Goal: Find contact information: Find contact information

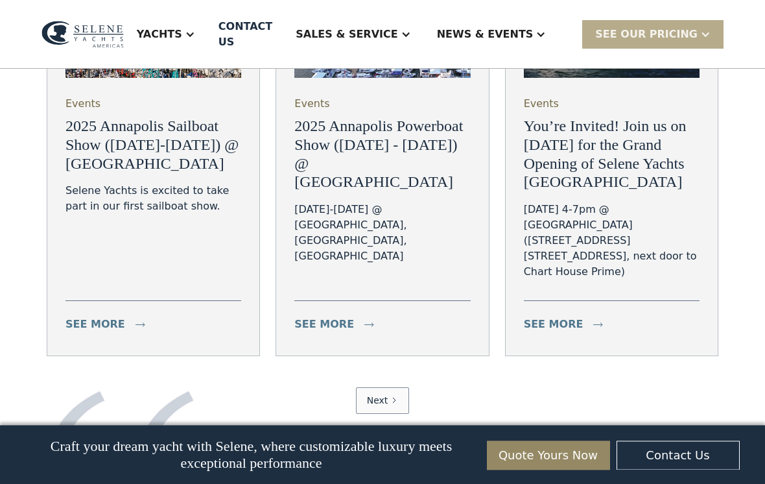
scroll to position [4838, 0]
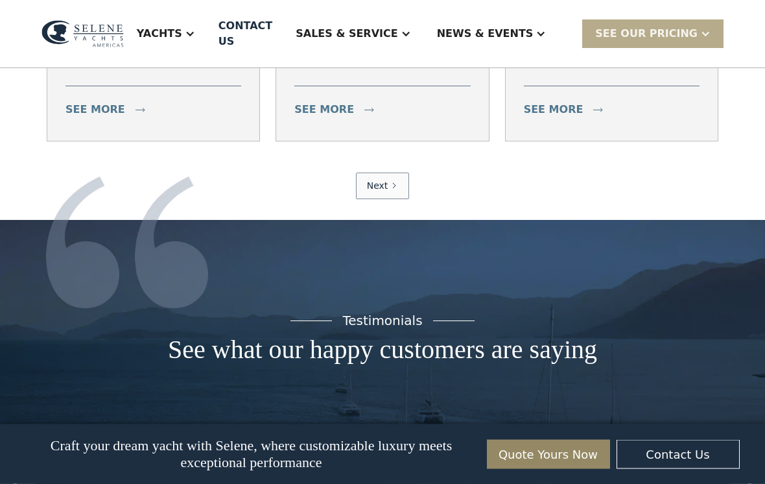
click at [379, 200] on link "Next" at bounding box center [383, 186] width 54 height 27
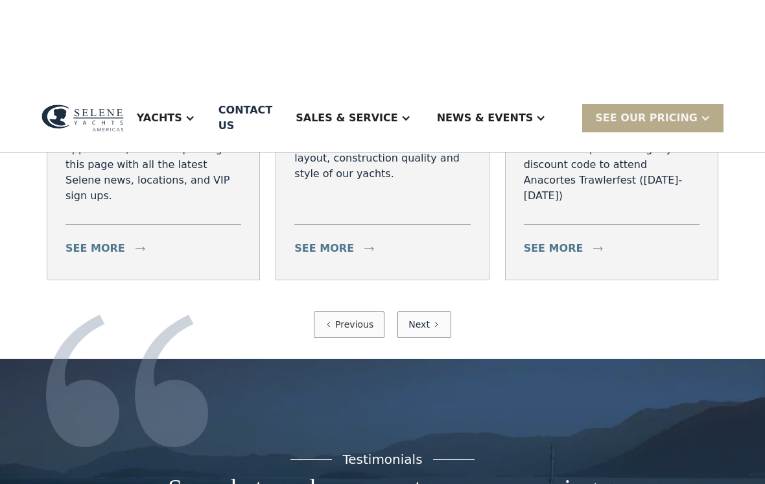
scroll to position [4958, 0]
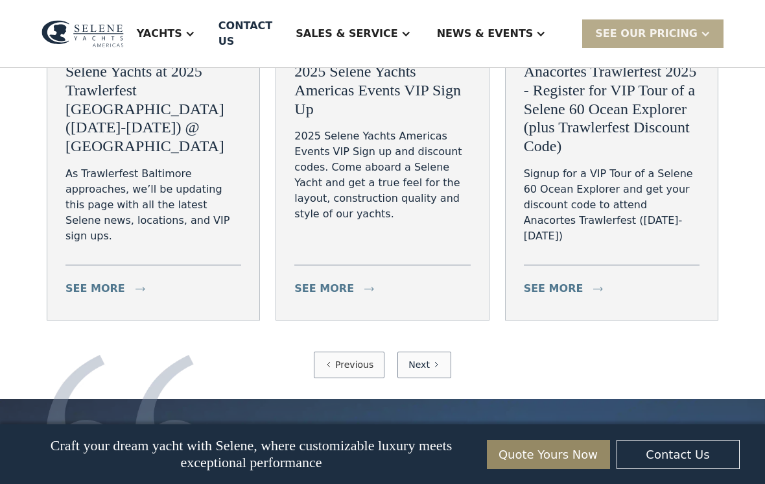
click at [337, 378] on link "Previous" at bounding box center [349, 364] width 71 height 27
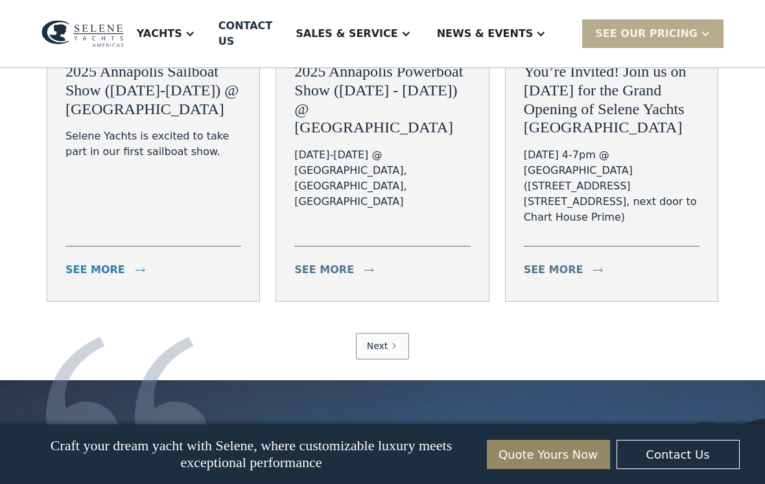
click at [91, 277] on div "see more" at bounding box center [95, 270] width 60 height 16
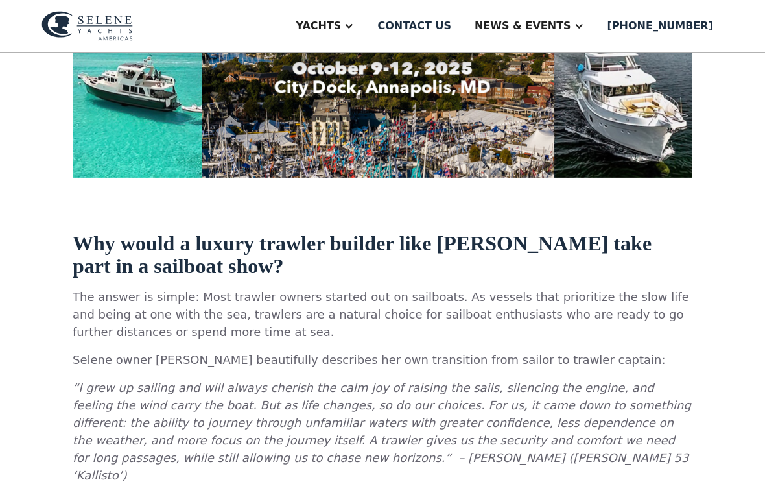
scroll to position [388, 0]
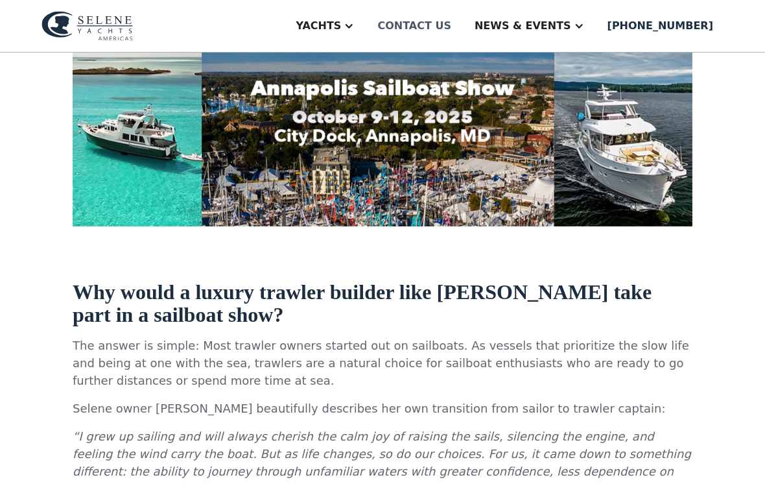
click at [451, 20] on div "Contact us" at bounding box center [414, 26] width 74 height 16
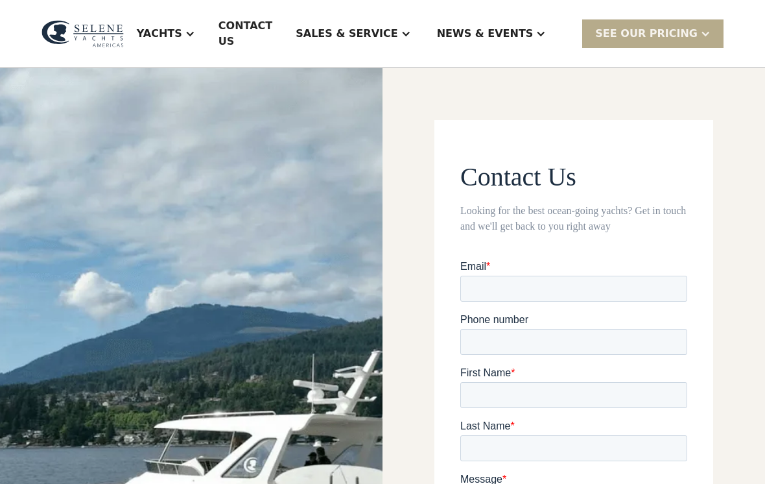
click at [411, 29] on div at bounding box center [406, 34] width 10 height 10
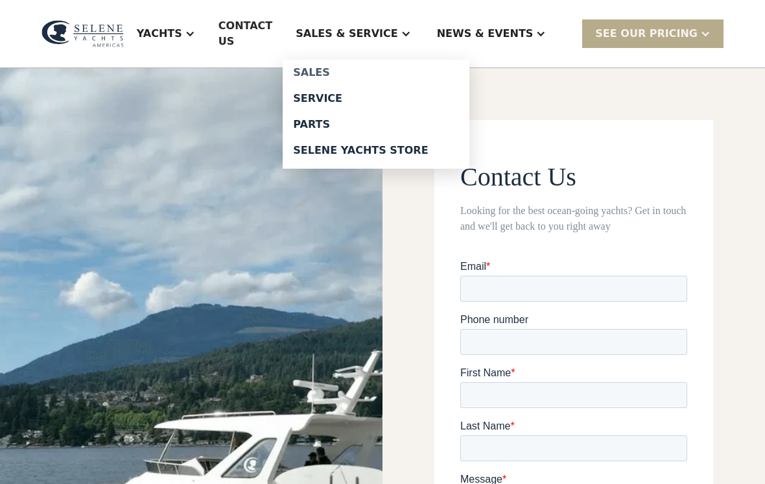
click at [353, 67] on div "Sales" at bounding box center [376, 72] width 166 height 10
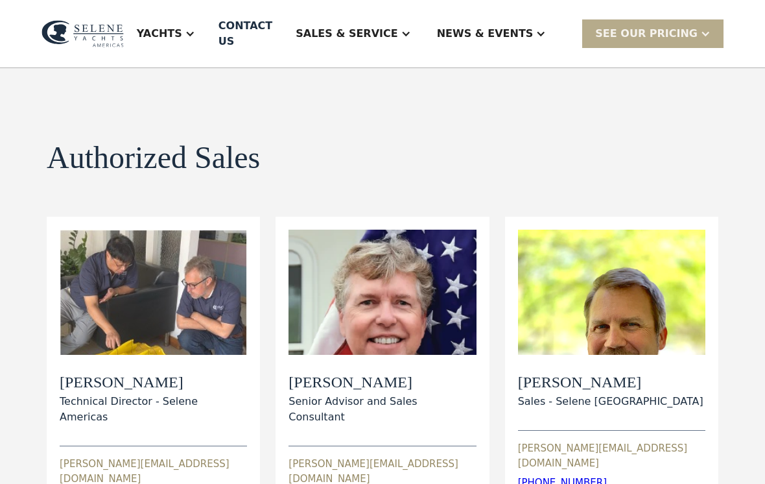
click at [208, 34] on div "Yachts" at bounding box center [166, 34] width 84 height 52
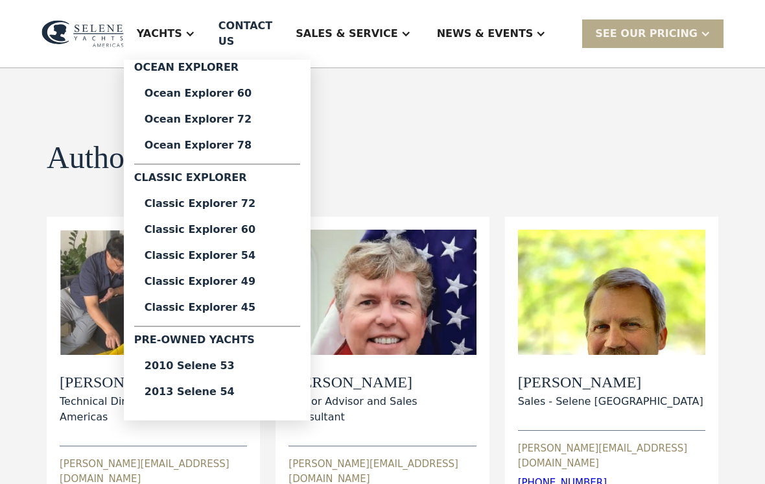
click at [411, 29] on div at bounding box center [406, 34] width 10 height 10
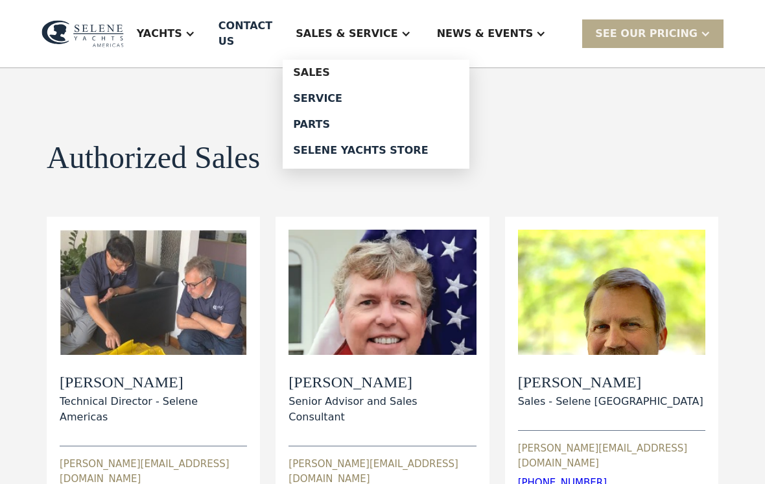
click at [419, 34] on div "Sales & Service" at bounding box center [353, 34] width 141 height 52
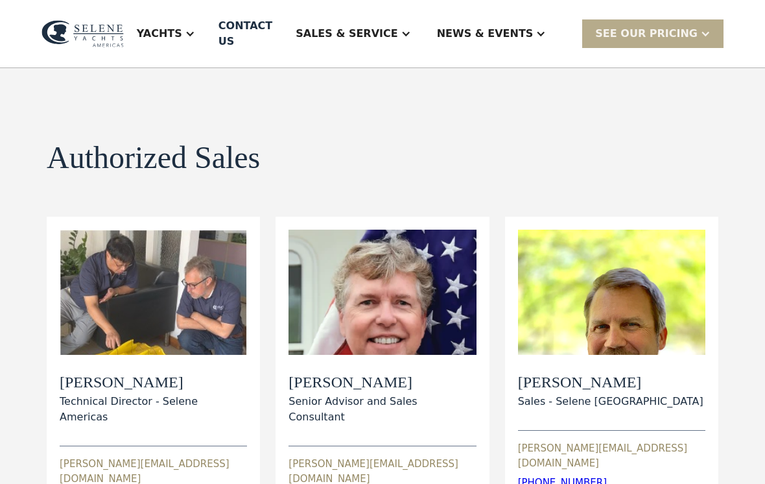
click at [423, 19] on div "Sales & Service" at bounding box center [353, 34] width 141 height 52
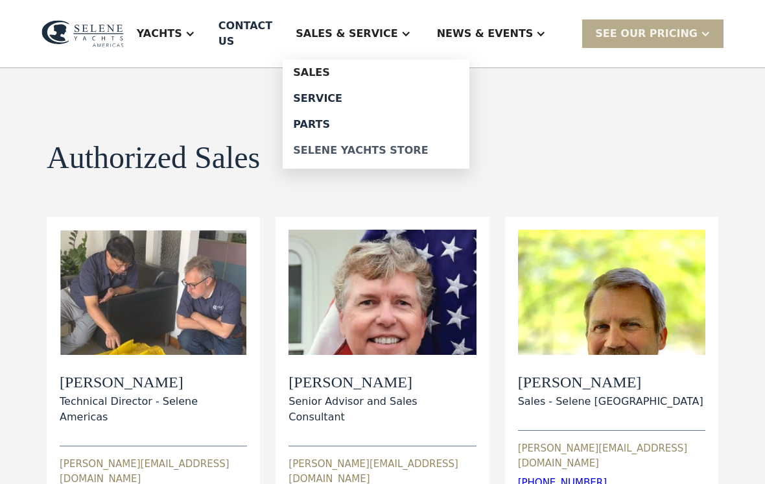
click at [379, 145] on div "Selene Yachts Store" at bounding box center [376, 150] width 166 height 10
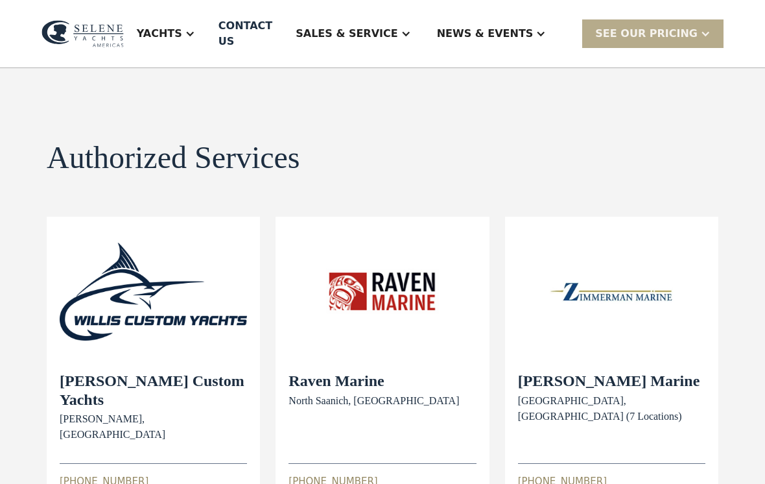
click at [397, 26] on div "Sales & Service" at bounding box center [347, 34] width 102 height 16
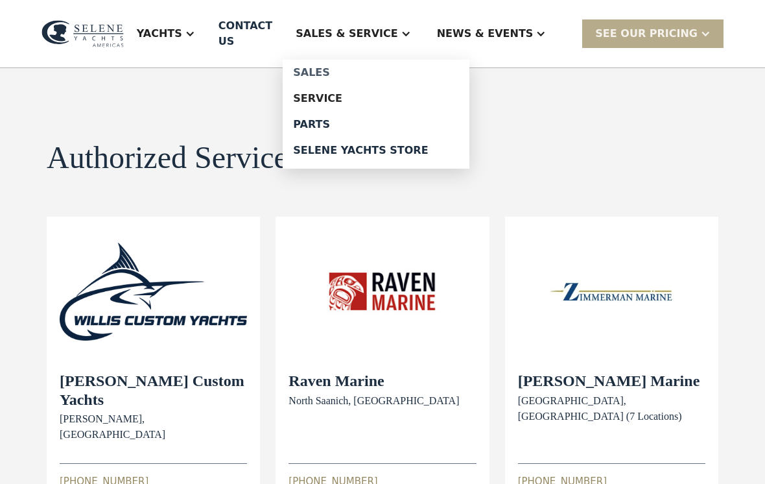
click at [340, 67] on div "Sales" at bounding box center [376, 72] width 166 height 10
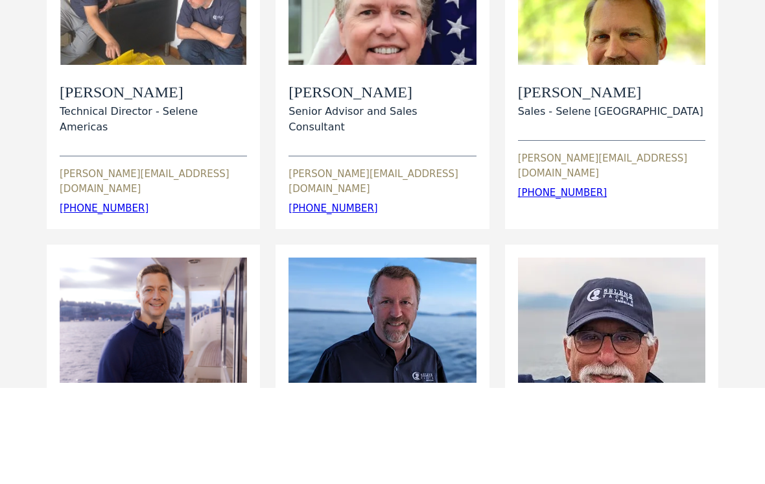
scroll to position [305, 0]
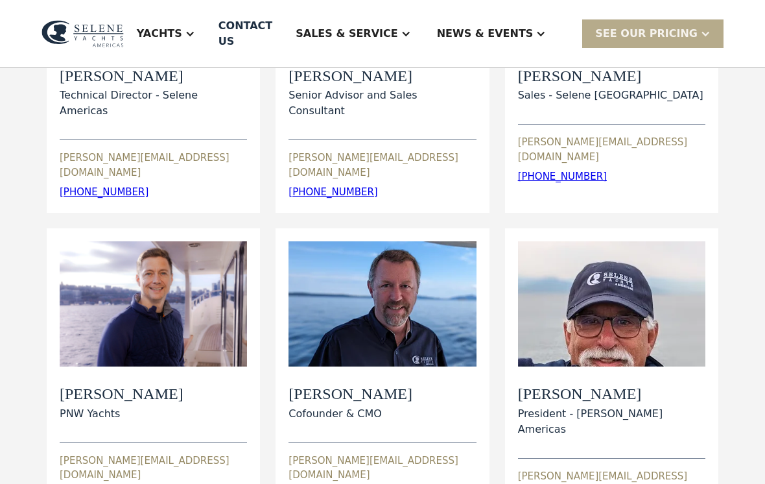
click at [110, 385] on h2 "[PERSON_NAME]" at bounding box center [122, 394] width 124 height 19
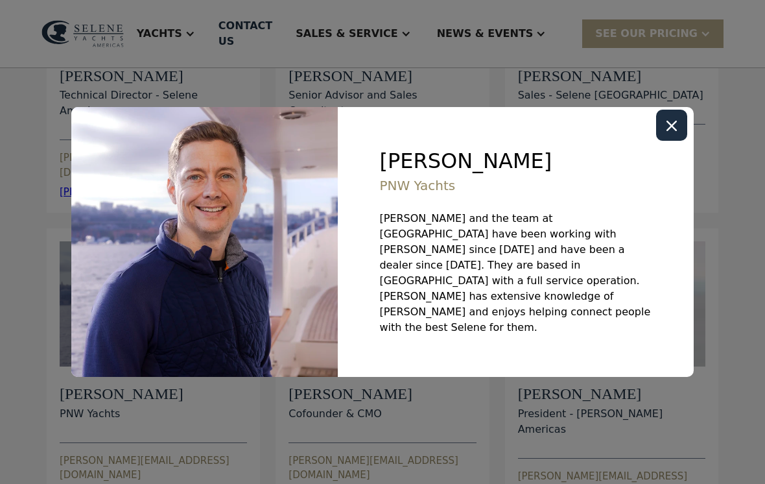
click at [672, 131] on icon "Close modal" at bounding box center [671, 126] width 10 height 10
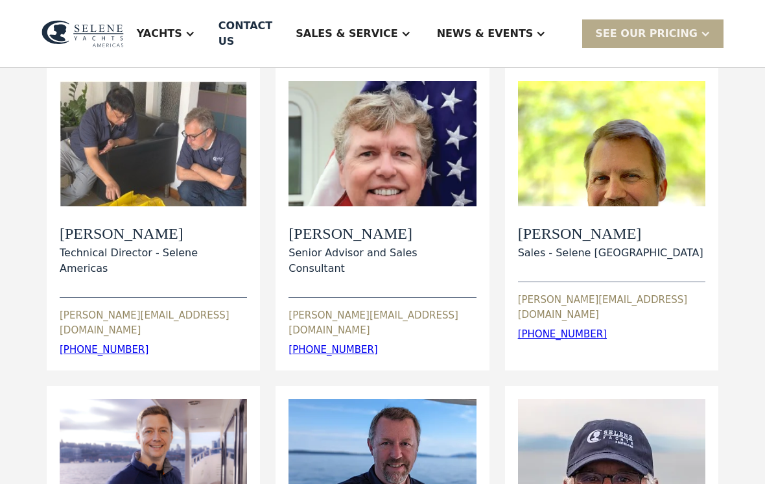
click at [646, 139] on div "View Bio" at bounding box center [611, 144] width 187 height 125
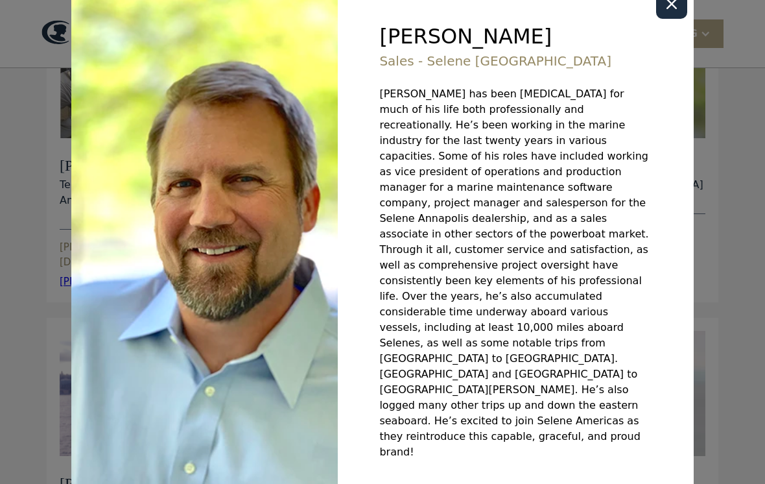
scroll to position [170, 0]
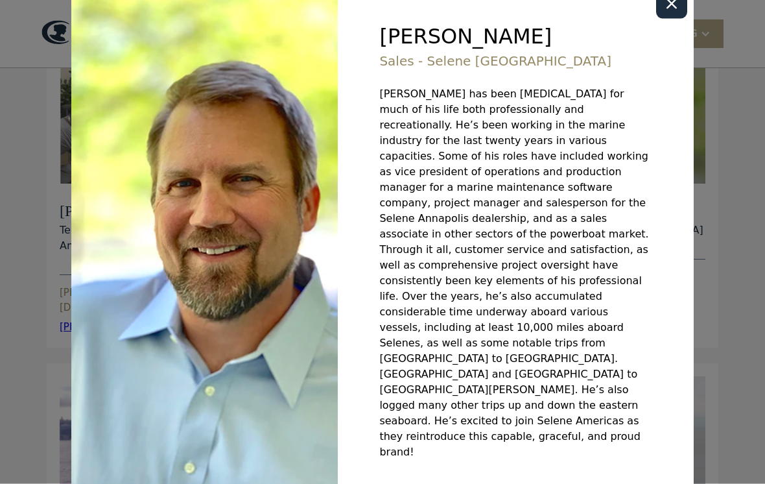
click at [673, 9] on icon "Close modal" at bounding box center [671, 4] width 10 height 10
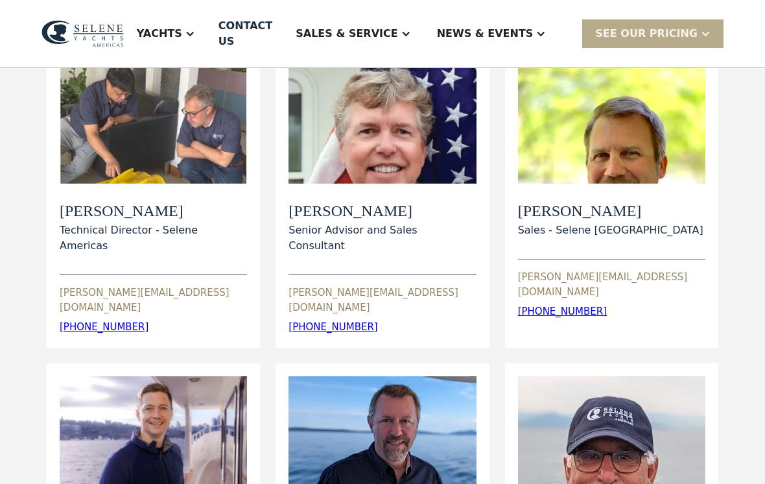
click at [419, 143] on div "View Bio" at bounding box center [381, 120] width 187 height 125
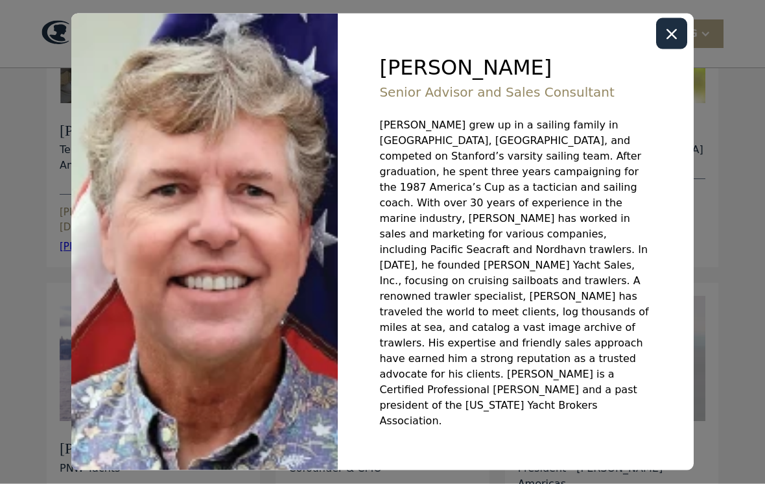
click at [673, 40] on icon "Close modal" at bounding box center [671, 34] width 10 height 10
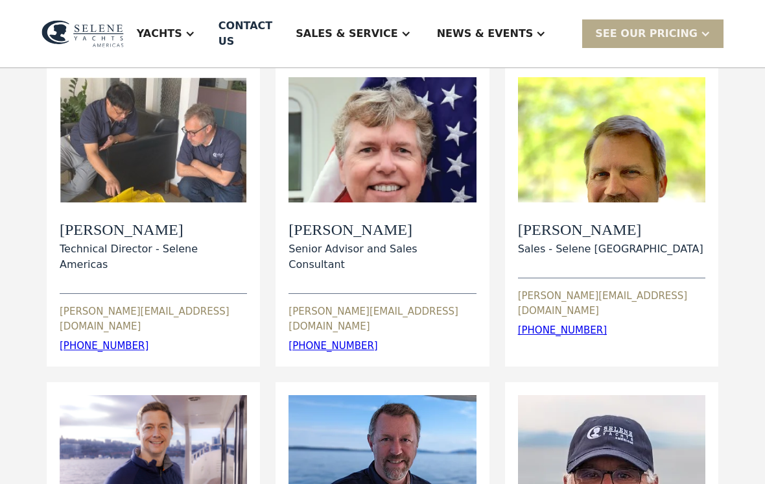
scroll to position [152, 0]
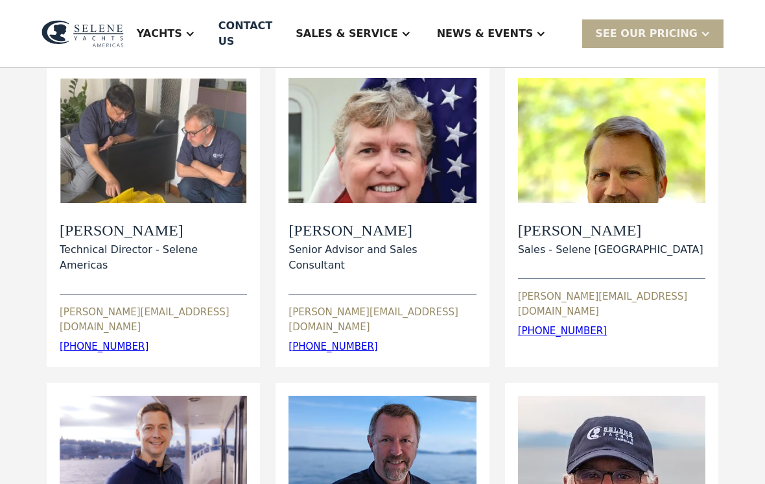
click at [140, 133] on div "View Bio" at bounding box center [153, 139] width 66 height 23
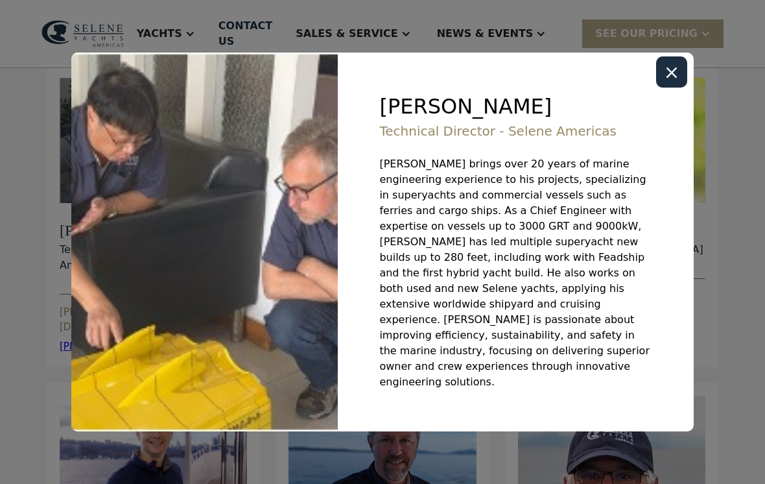
scroll to position [163, 0]
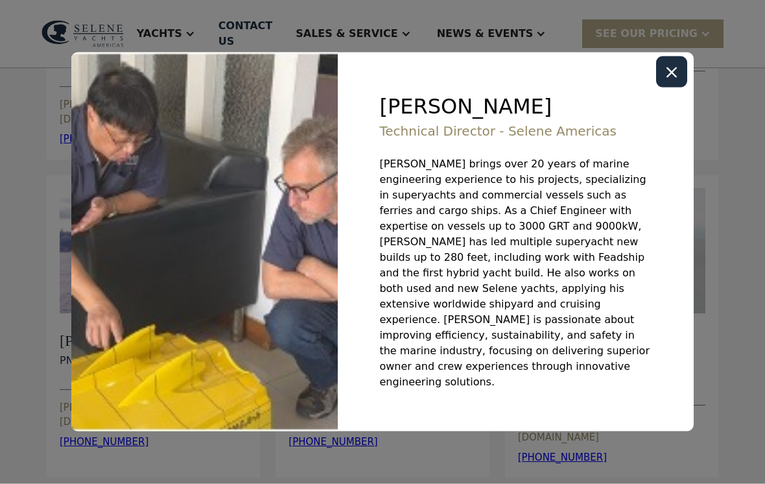
click at [681, 88] on div "Close modal" at bounding box center [671, 71] width 31 height 31
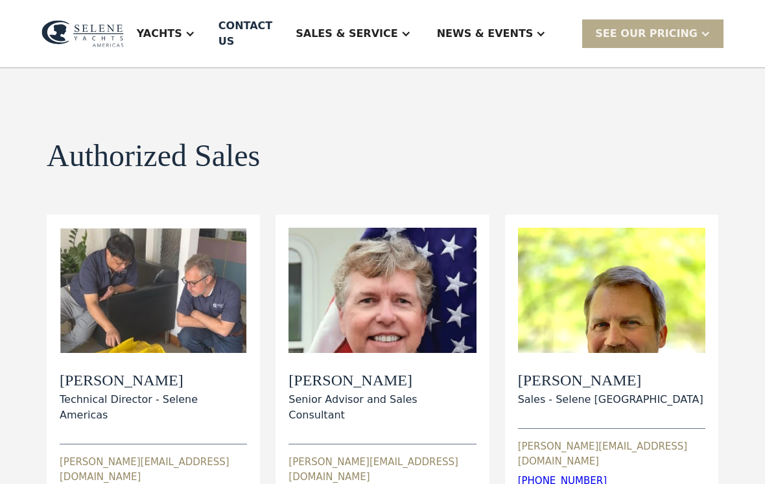
scroll to position [0, 0]
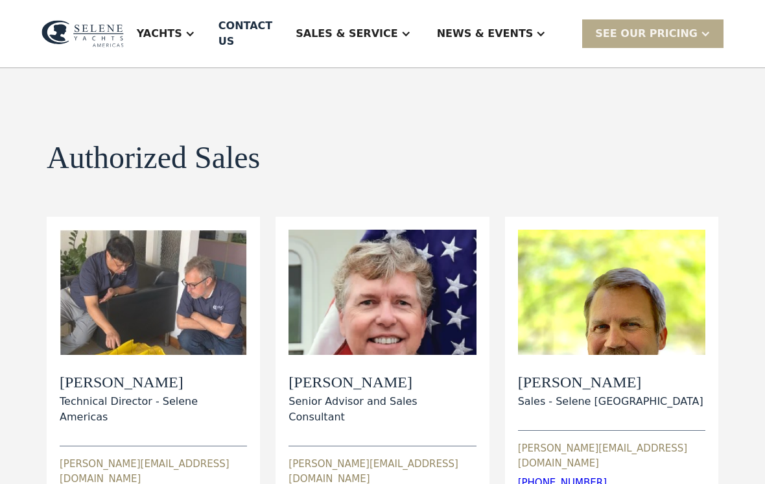
click at [546, 29] on div at bounding box center [540, 34] width 10 height 10
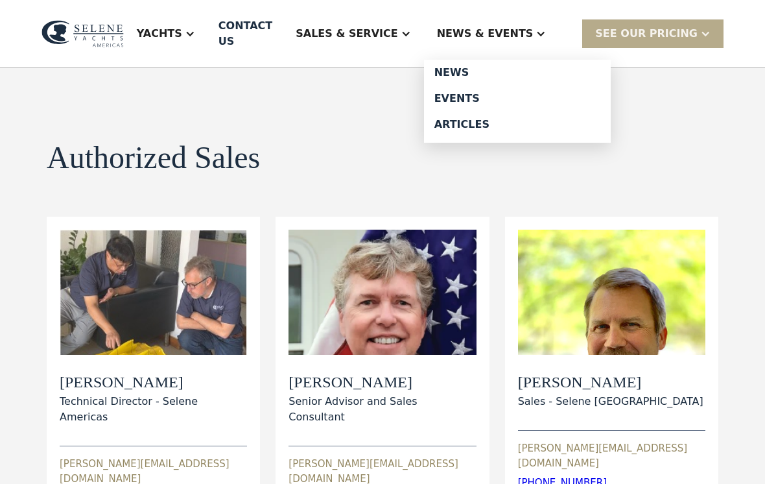
click at [423, 22] on div "Sales & Service" at bounding box center [353, 34] width 141 height 52
